Goal: Task Accomplishment & Management: Manage account settings

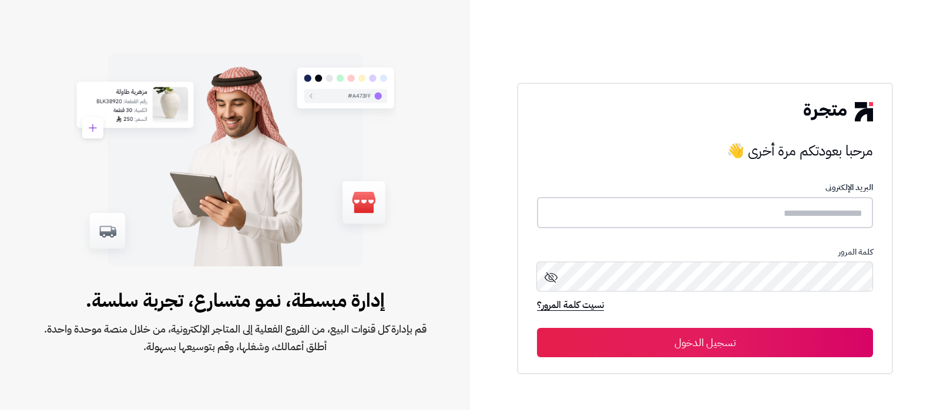
type input "**********"
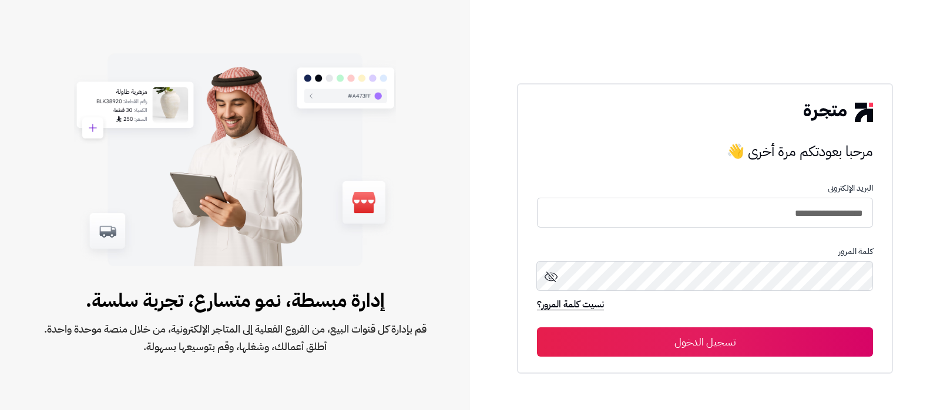
click at [685, 334] on button "تسجيل الدخول" at bounding box center [705, 342] width 336 height 29
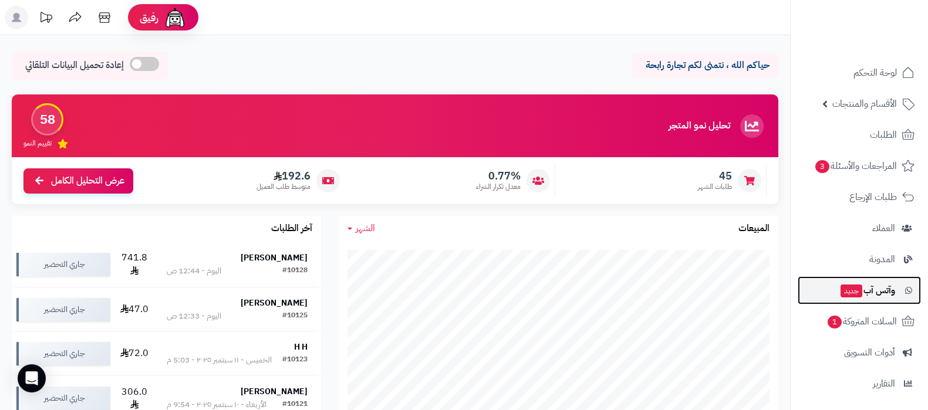
click at [875, 293] on span "وآتس آب جديد" at bounding box center [868, 290] width 56 height 16
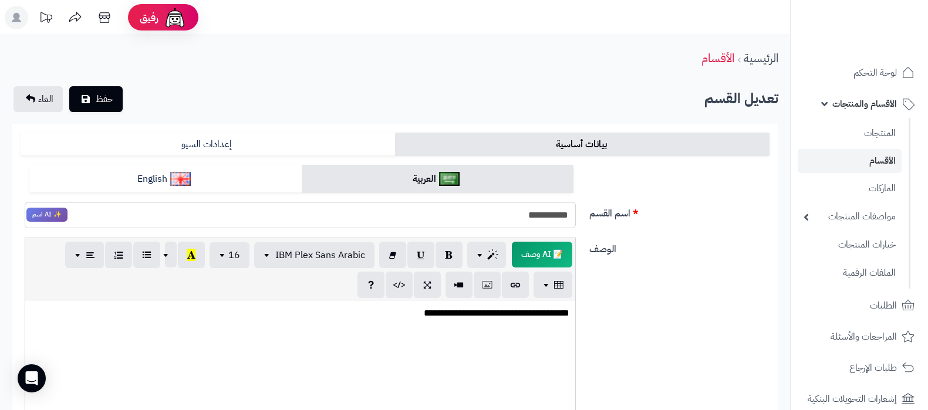
click at [873, 159] on link "الأقسام" at bounding box center [850, 161] width 104 height 24
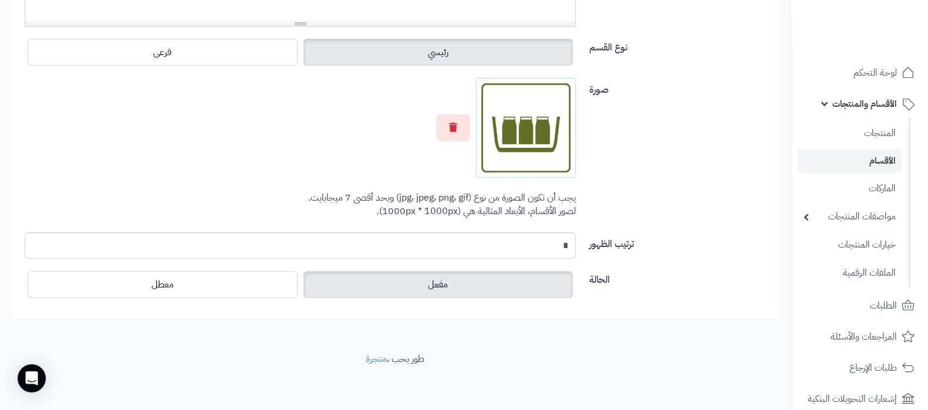
scroll to position [456, 0]
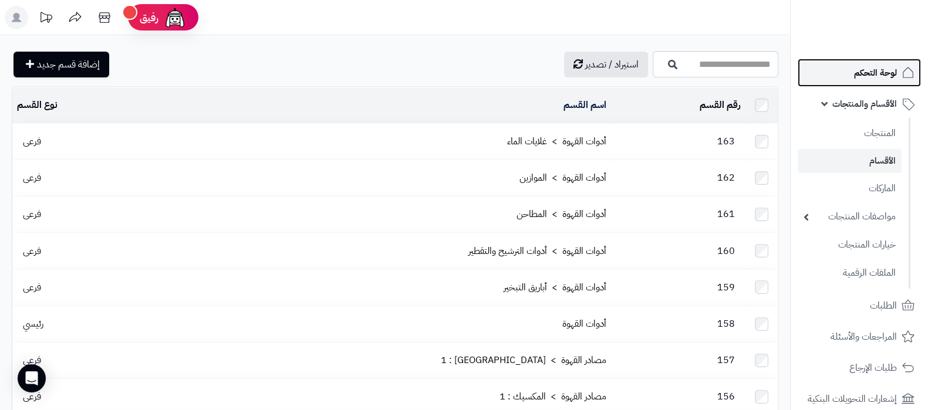
click at [837, 72] on link "لوحة التحكم" at bounding box center [859, 73] width 123 height 28
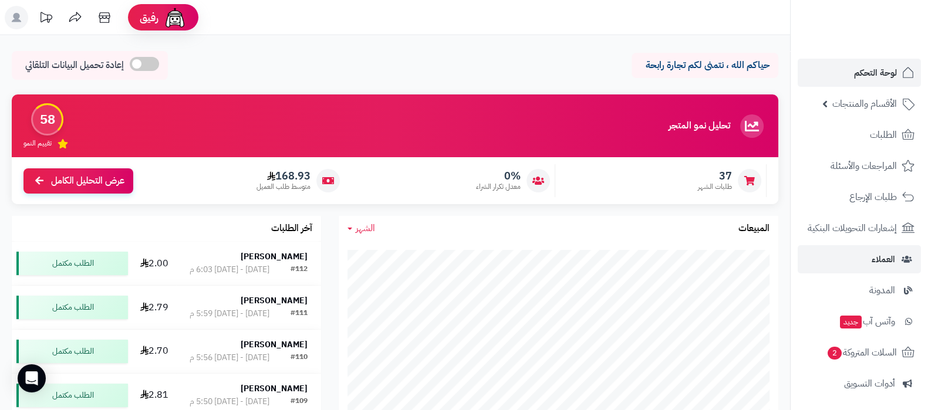
scroll to position [146, 0]
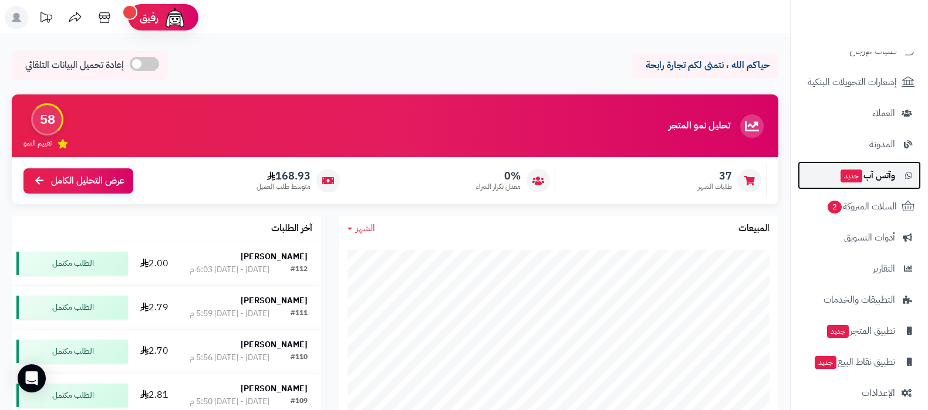
click at [851, 177] on span "جديد" at bounding box center [852, 176] width 22 height 13
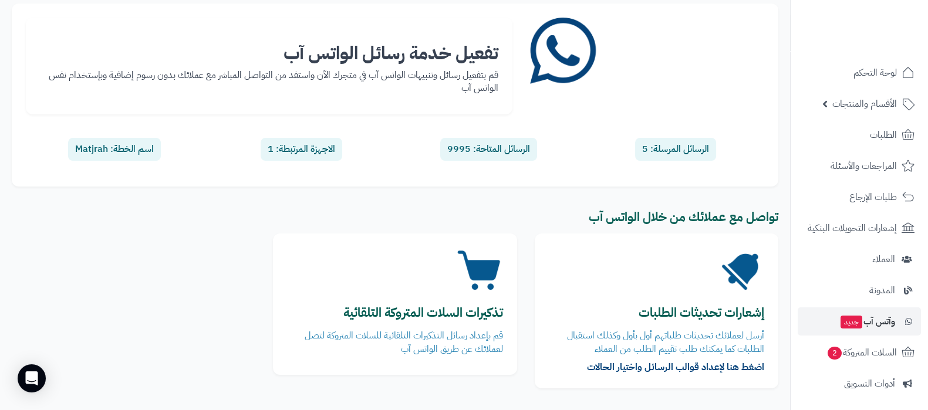
scroll to position [157, 0]
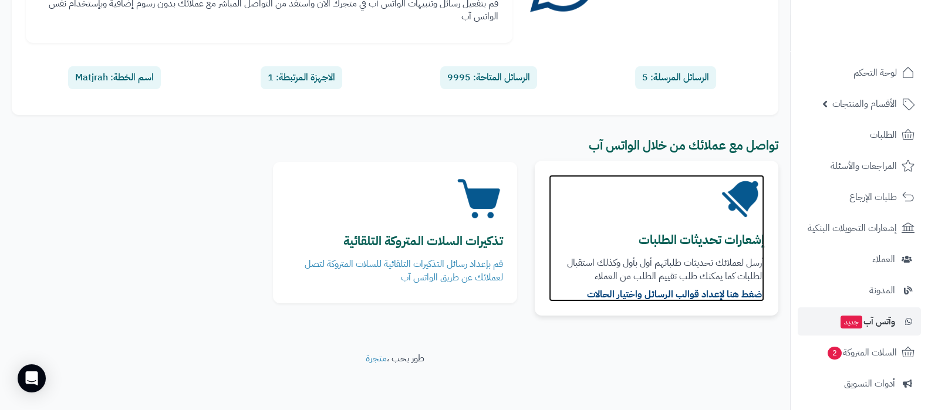
click at [714, 234] on b "إشعارات تحديثات الطلبات" at bounding box center [702, 240] width 126 height 19
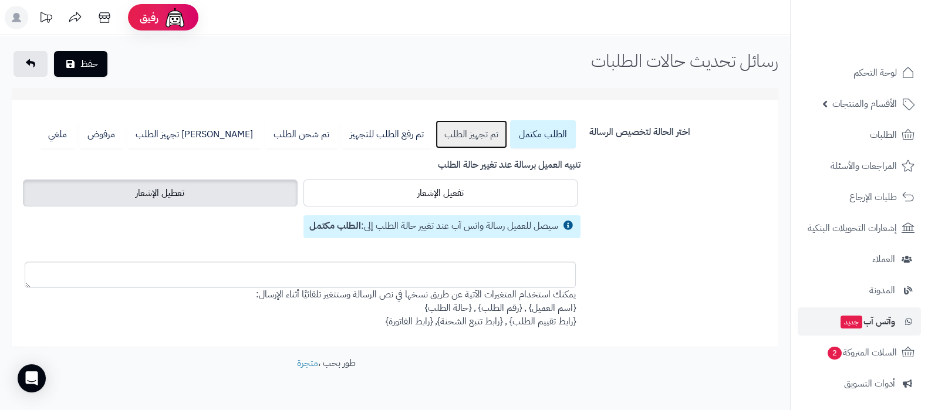
click at [476, 139] on link "تم تجهيز الطلب" at bounding box center [472, 134] width 72 height 28
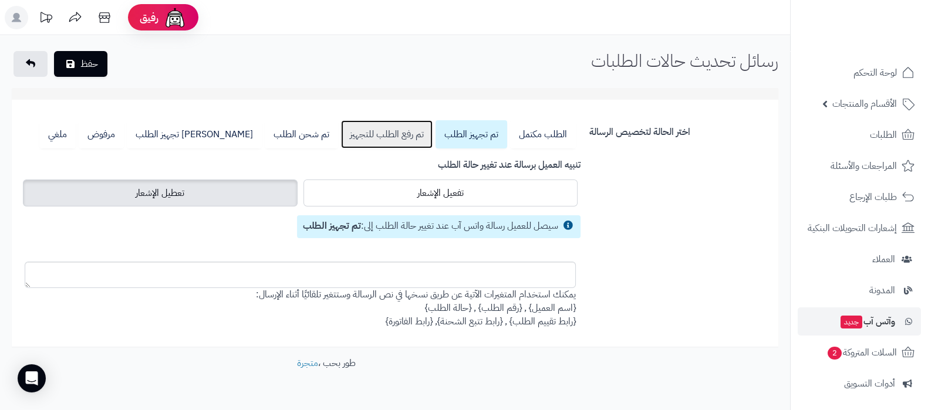
click at [392, 137] on link "تم رفع الطلب للتجهيز" at bounding box center [387, 134] width 92 height 28
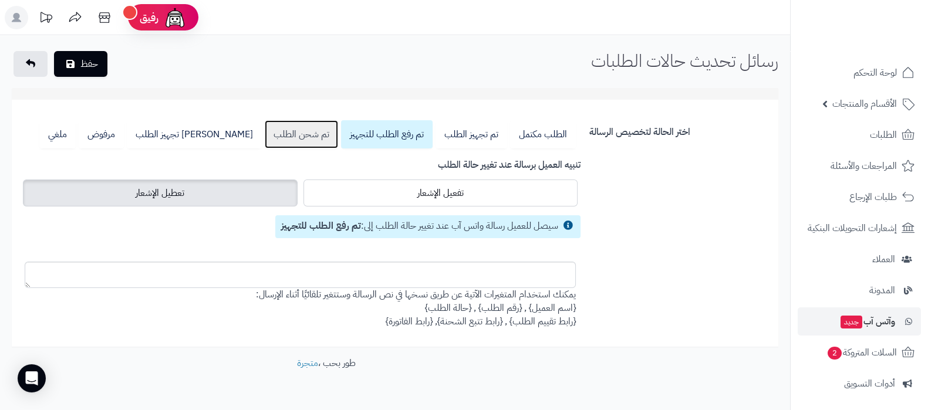
click at [310, 135] on link "تم شحن الطلب" at bounding box center [301, 134] width 73 height 28
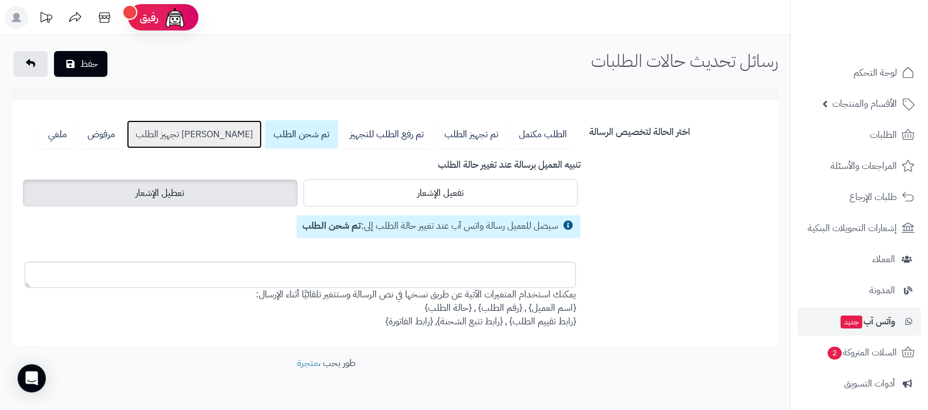
click at [240, 136] on link "جاري تجهيز الطلب" at bounding box center [194, 134] width 135 height 28
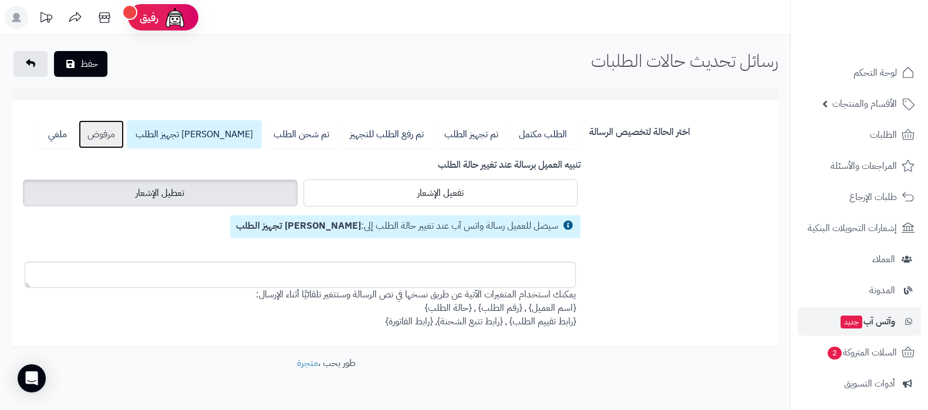
click at [124, 136] on link "مرفوض" at bounding box center [101, 134] width 45 height 28
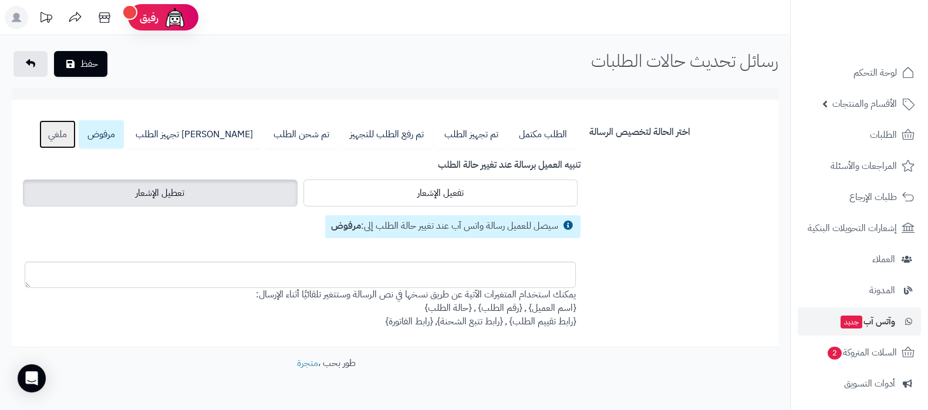
click at [76, 134] on link "ملغي" at bounding box center [57, 134] width 36 height 28
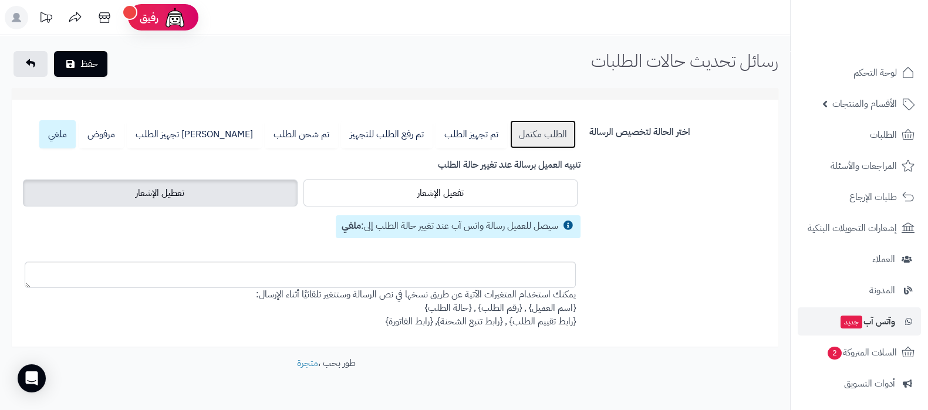
click at [536, 136] on link "الطلب مكتمل" at bounding box center [543, 134] width 66 height 28
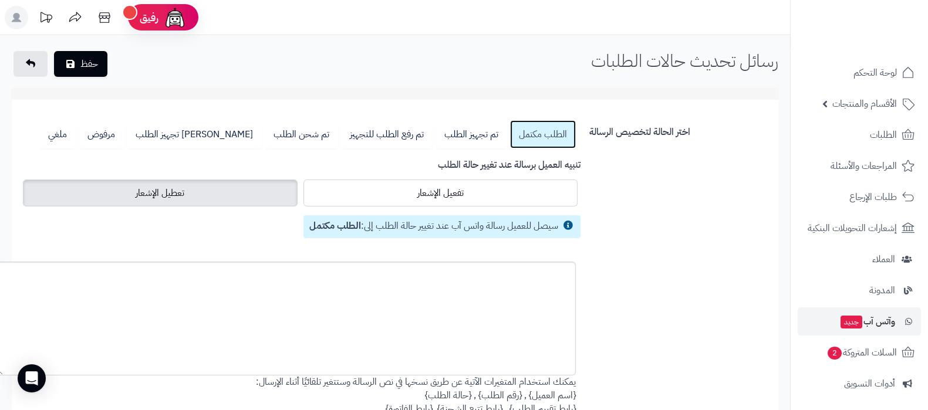
drag, startPoint x: 30, startPoint y: 283, endPoint x: 2, endPoint y: 374, distance: 95.3
click at [2, 376] on textarea at bounding box center [286, 319] width 579 height 114
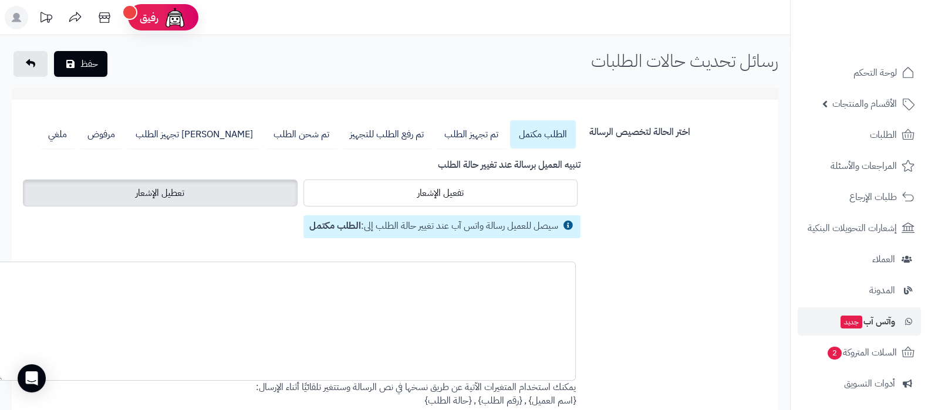
click at [313, 304] on textarea at bounding box center [286, 321] width 580 height 119
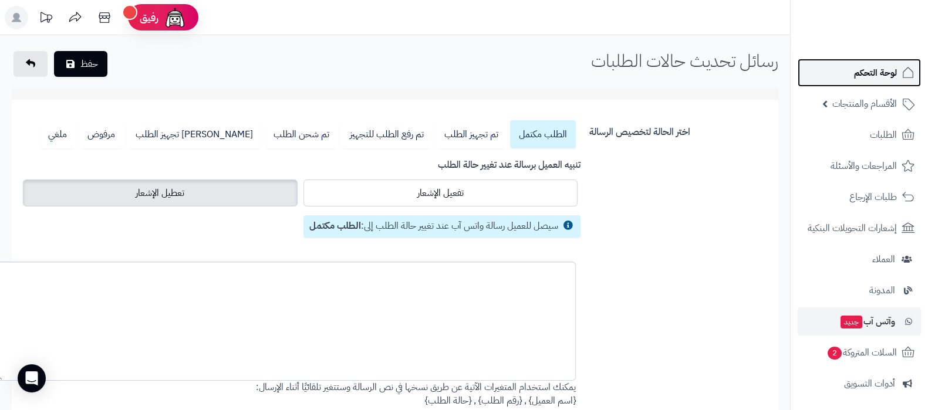
click at [878, 85] on link "لوحة التحكم" at bounding box center [859, 73] width 123 height 28
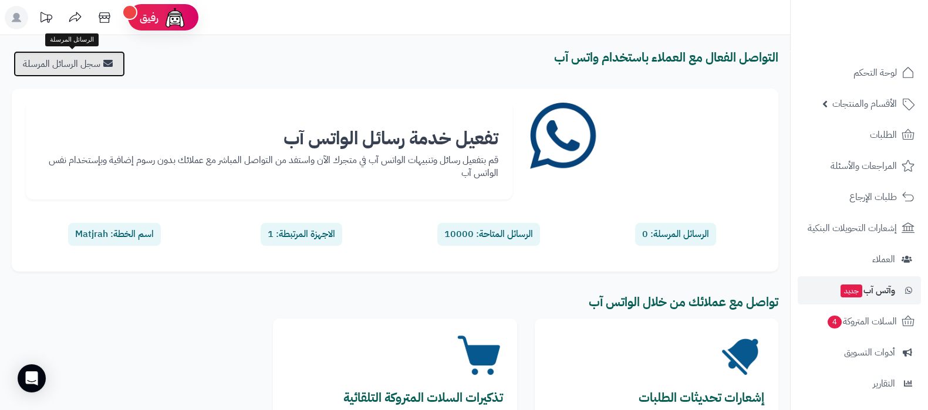
click at [85, 65] on link "سجل الرسائل المرسلة" at bounding box center [70, 64] width 112 height 26
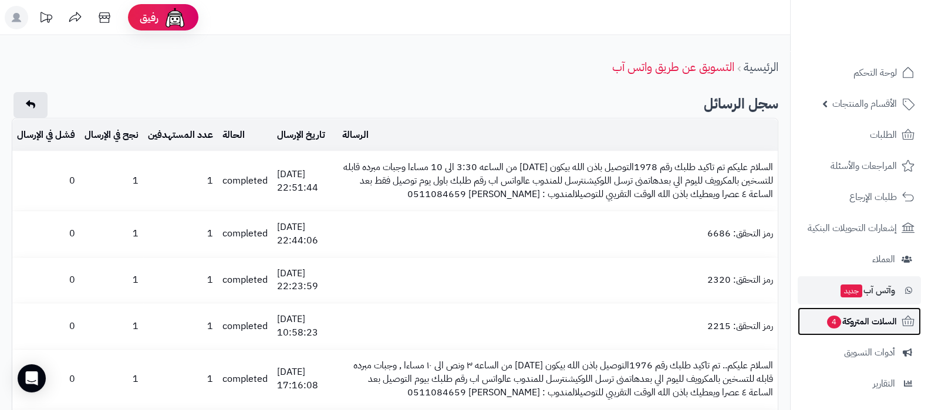
click at [852, 321] on span "السلات المتروكة 4" at bounding box center [861, 322] width 71 height 16
